Goal: Check status: Check status

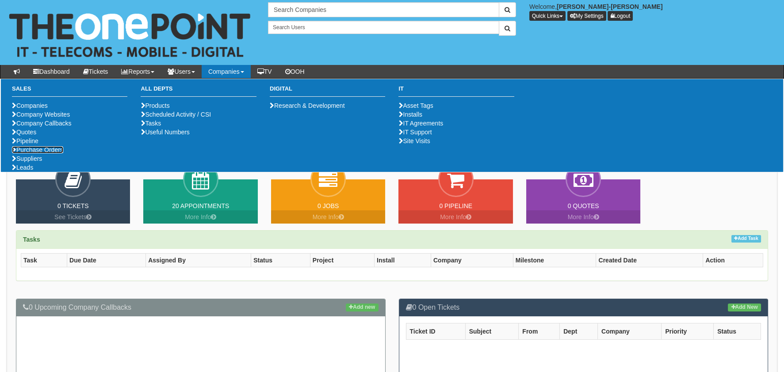
click at [33, 153] on link "Purchase Orders" at bounding box center [37, 149] width 51 height 7
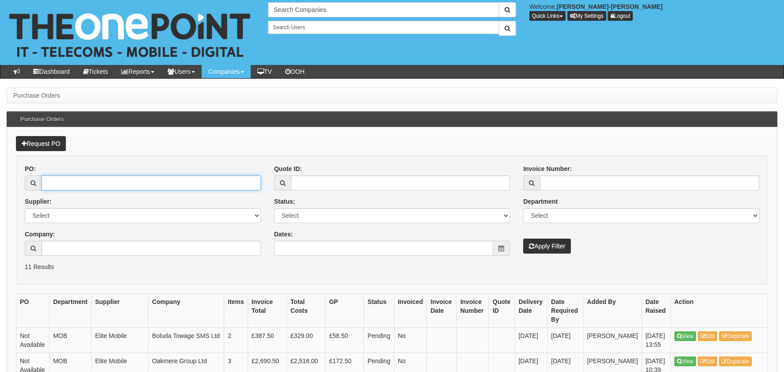
click at [92, 179] on input "PO:" at bounding box center [151, 183] width 219 height 15
type input "19690"
click at [523, 239] on button "Apply Filter" at bounding box center [547, 246] width 48 height 15
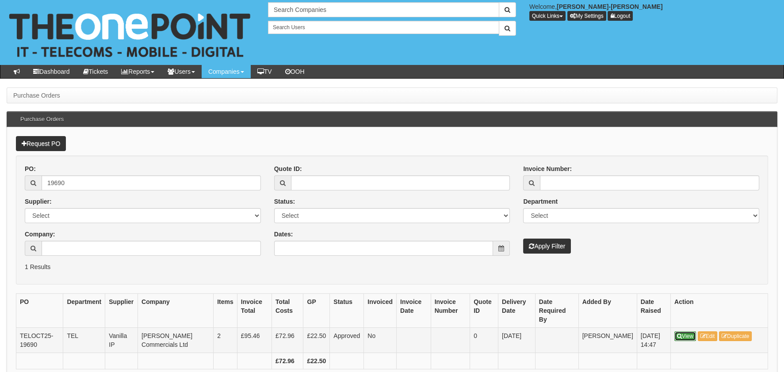
click at [684, 332] on link "View" at bounding box center [685, 337] width 22 height 10
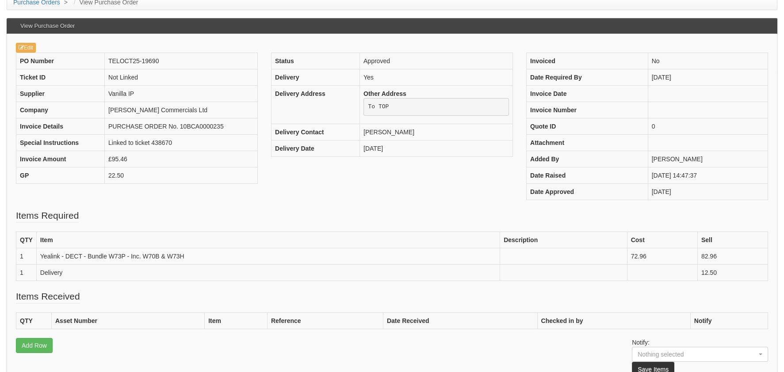
scroll to position [44, 0]
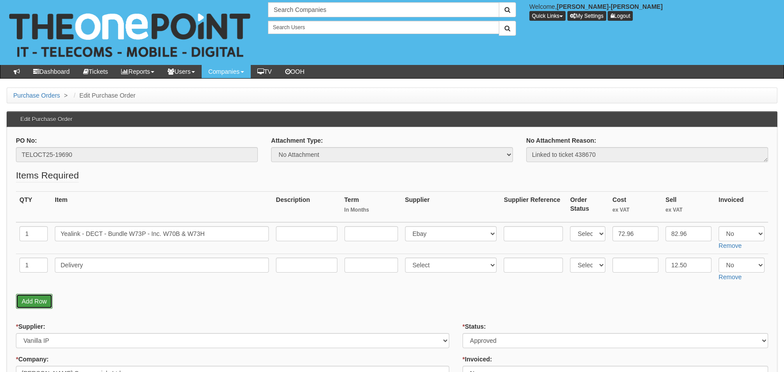
click at [39, 303] on link "Add Row" at bounding box center [34, 301] width 37 height 15
click at [35, 302] on input "text" at bounding box center [33, 296] width 28 height 15
type input "1"
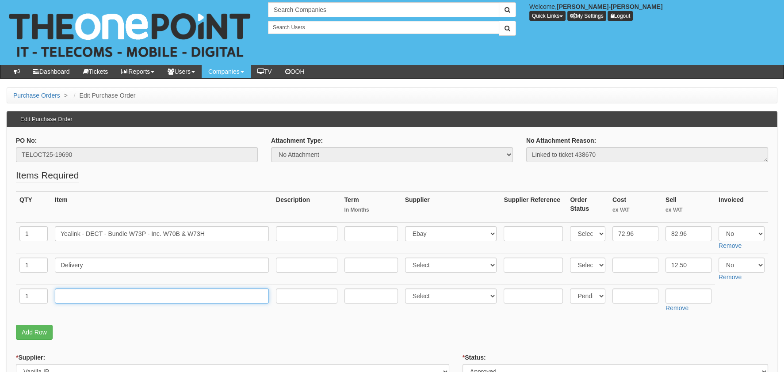
drag, startPoint x: 75, startPoint y: 303, endPoint x: 82, endPoint y: 299, distance: 7.7
click at [76, 302] on input "text" at bounding box center [162, 296] width 214 height 15
type input "RM DELIVERY"
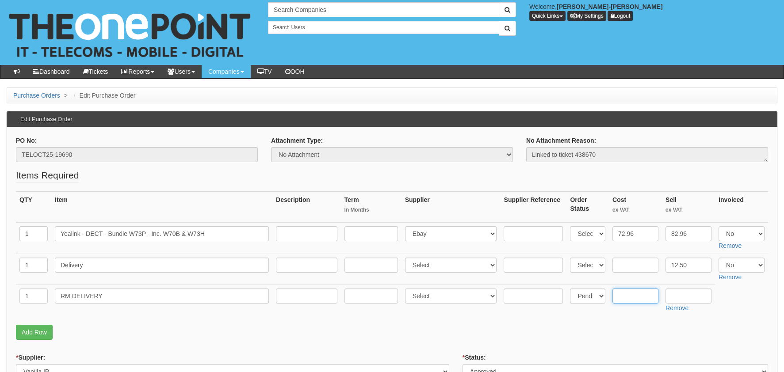
click at [625, 295] on input "text" at bounding box center [635, 296] width 46 height 15
click at [643, 298] on input "text" at bounding box center [635, 296] width 46 height 15
type input "4"
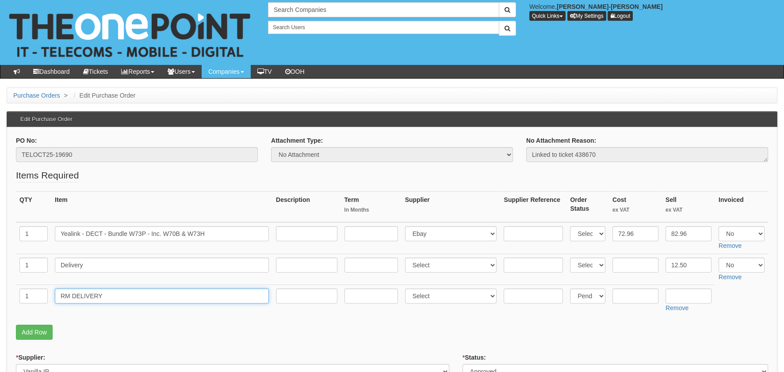
drag, startPoint x: 114, startPoint y: 299, endPoint x: 49, endPoint y: 299, distance: 65.0
click at [49, 299] on tr "1 RM DELIVERY Select 123 REG.co.uk 1Password 3 4Gon AA Jones Electric Ltd Abzor…" at bounding box center [392, 300] width 752 height 31
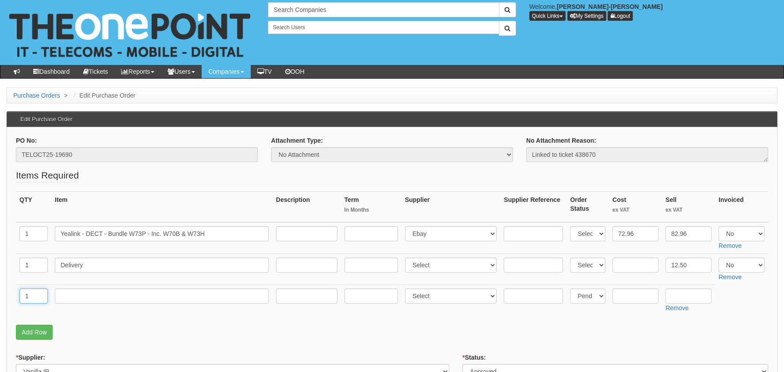
drag, startPoint x: 38, startPoint y: 297, endPoint x: 14, endPoint y: 295, distance: 24.0
drag, startPoint x: 634, startPoint y: 257, endPoint x: 631, endPoint y: 264, distance: 8.3
click at [634, 257] on td at bounding box center [635, 269] width 53 height 31
click at [630, 265] on input "text" at bounding box center [635, 265] width 46 height 15
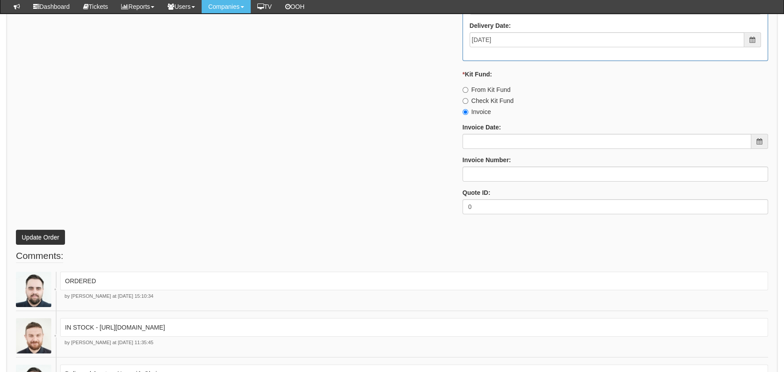
scroll to position [585, 0]
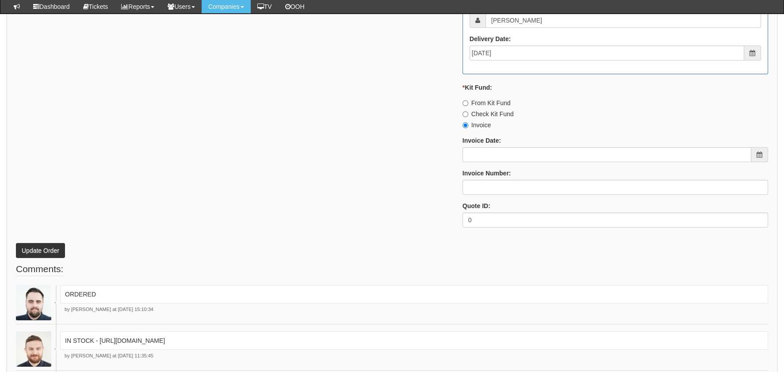
type input "4.75"
click at [54, 244] on button "Update Order" at bounding box center [40, 250] width 49 height 15
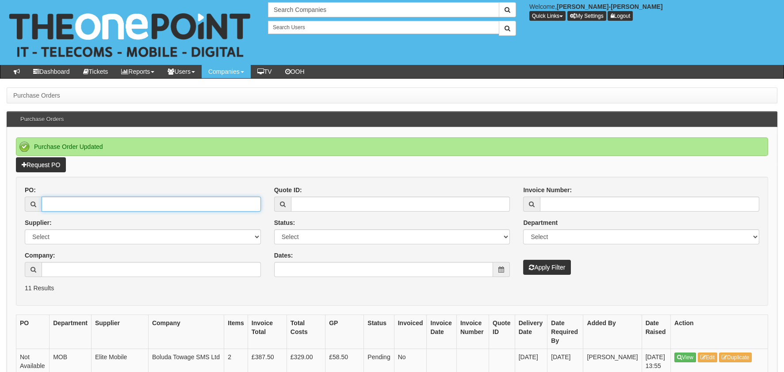
click at [88, 206] on input "PO:" at bounding box center [151, 204] width 219 height 15
paste input "19575"
type input "19575"
click at [537, 255] on div "Invoice Number: Department Select Mobiles IT Telecoms Marketing Digital Interna…" at bounding box center [640, 230] width 249 height 89
click at [537, 256] on div "Invoice Number: Department Select Mobiles IT Telecoms Marketing Digital Interna…" at bounding box center [640, 230] width 249 height 89
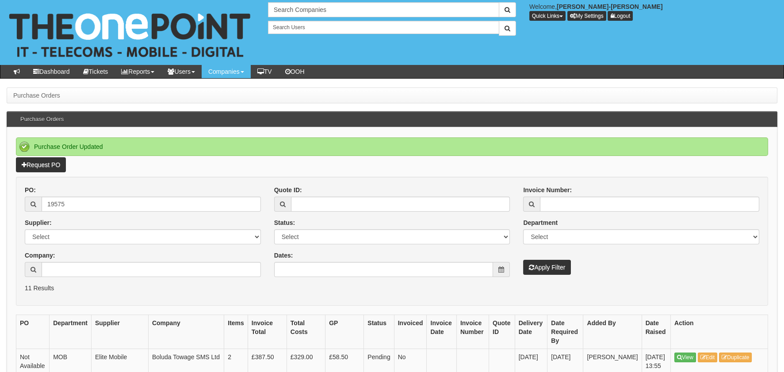
click at [550, 259] on div "Invoice Number: Department Select Mobiles IT Telecoms Marketing Digital Interna…" at bounding box center [640, 230] width 249 height 89
click at [553, 260] on button "Apply Filter" at bounding box center [547, 267] width 48 height 15
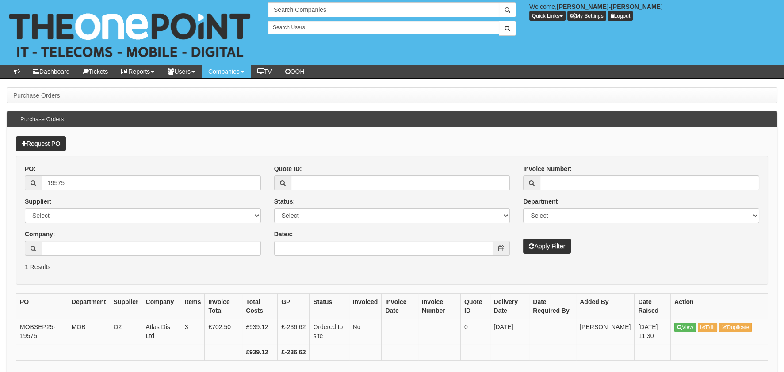
scroll to position [41, 0]
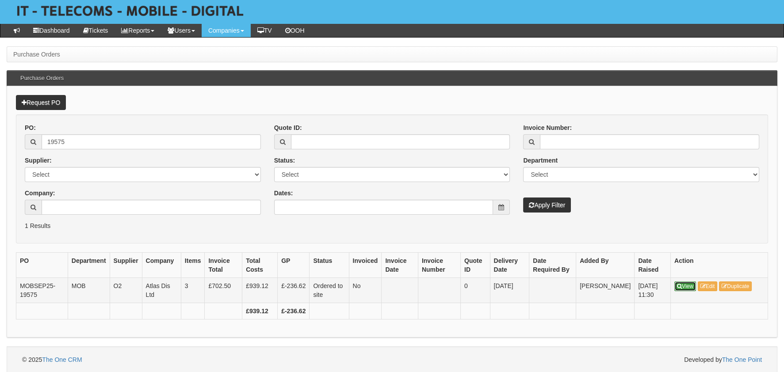
click at [690, 286] on link "View" at bounding box center [685, 287] width 22 height 10
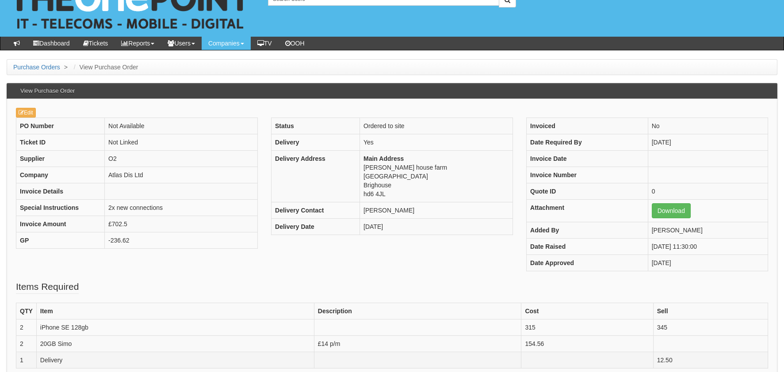
scroll to position [44, 0]
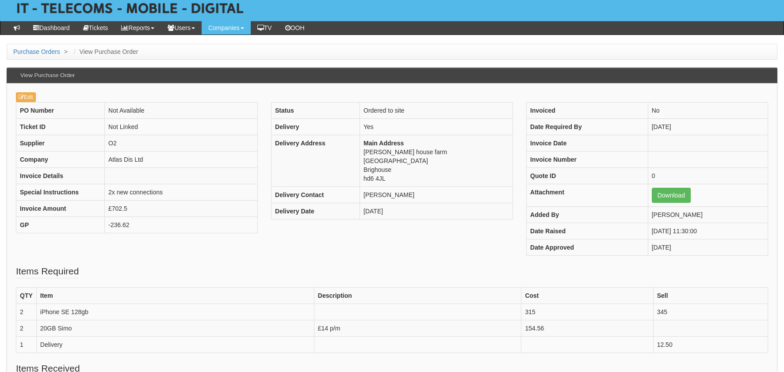
click at [482, 224] on div "Status Ordered to site Delivery Yes Delivery Address Main Address [PERSON_NAME]…" at bounding box center [391, 165] width 255 height 126
